Goal: Task Accomplishment & Management: Use online tool/utility

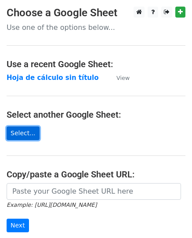
click at [25, 130] on link "Select..." at bounding box center [23, 134] width 33 height 14
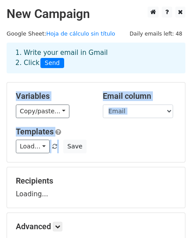
click at [192, 142] on html "New Campaign Daily emails left: 48 Google Sheet: Hoja de cálculo sin título 1. …" at bounding box center [96, 170] width 192 height 341
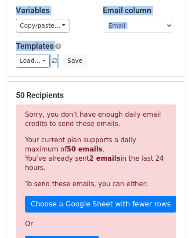
scroll to position [106, 0]
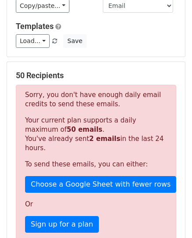
click at [117, 97] on p "Sorry, you don't have enough daily email credits to send these emails." at bounding box center [96, 100] width 142 height 18
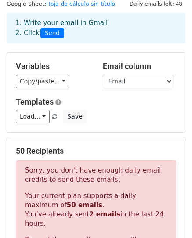
scroll to position [0, 0]
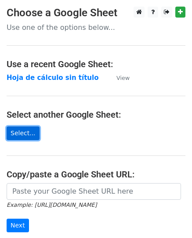
click at [22, 129] on link "Select..." at bounding box center [23, 134] width 33 height 14
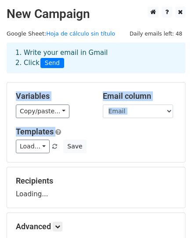
click at [192, 128] on html "New Campaign Daily emails left: 48 Google Sheet: Hoja de cálculo sin título 1. …" at bounding box center [96, 170] width 192 height 341
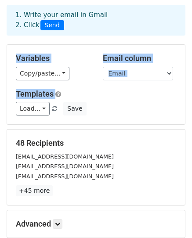
scroll to position [39, 0]
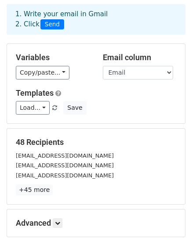
click at [178, 132] on div "48 Recipients apjajoyf@unal.edu.co aplozanod@unal.edu.co aplozanom@unal.edu.co …" at bounding box center [96, 167] width 178 height 76
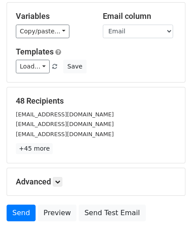
scroll to position [115, 0]
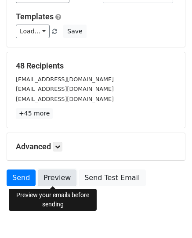
click at [48, 175] on link "Preview" at bounding box center [57, 178] width 39 height 17
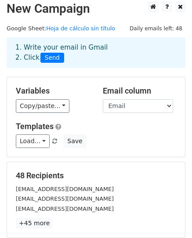
scroll to position [4, 0]
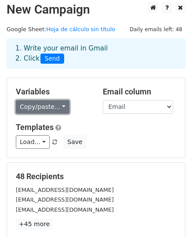
click at [60, 107] on link "Copy/paste..." at bounding box center [43, 107] width 54 height 14
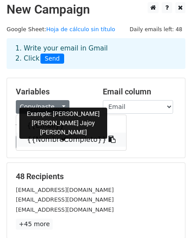
click at [53, 143] on link "{{NombreCompleto}}" at bounding box center [71, 140] width 110 height 14
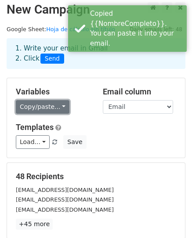
click at [53, 111] on link "Copy/paste..." at bounding box center [43, 107] width 54 height 14
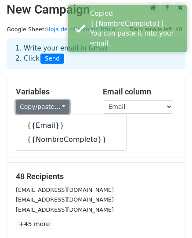
click at [53, 111] on link "Copy/paste..." at bounding box center [43, 107] width 54 height 14
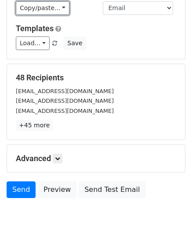
scroll to position [135, 0]
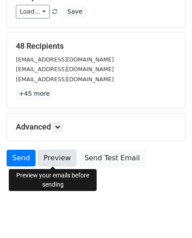
click at [60, 160] on link "Preview" at bounding box center [57, 158] width 39 height 17
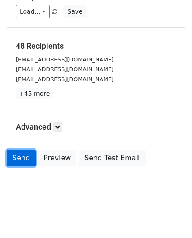
click at [22, 156] on link "Send" at bounding box center [21, 158] width 29 height 17
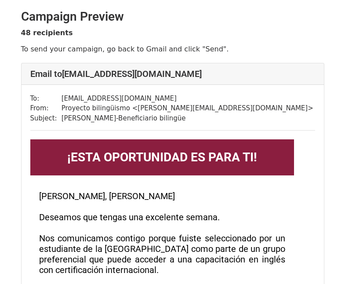
click at [281, 124] on div "To: apjajoyf@unal.edu.co From: Proyecto bilingüismo < saragallego@proyectobilin…" at bounding box center [173, 274] width 303 height 379
click at [248, 193] on h3 "[PERSON_NAME], [PERSON_NAME] que tengas una excelente semana." at bounding box center [162, 212] width 246 height 42
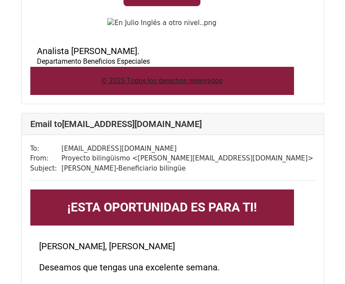
scroll to position [2006, 0]
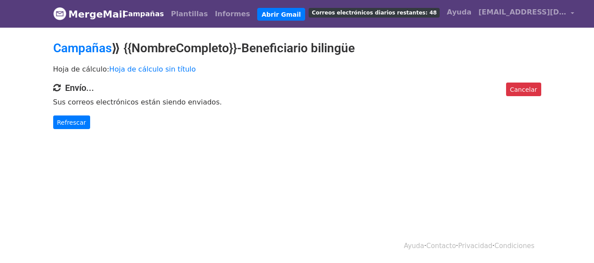
scroll to position [1, 0]
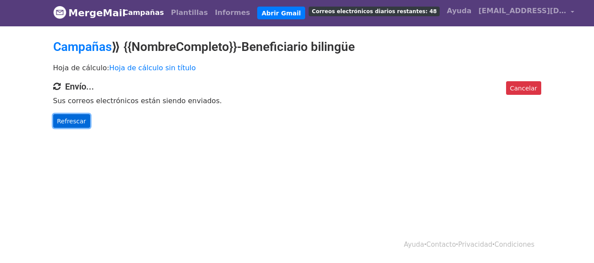
click at [66, 124] on font "Refrescar" at bounding box center [71, 120] width 29 height 7
